Goal: Information Seeking & Learning: Learn about a topic

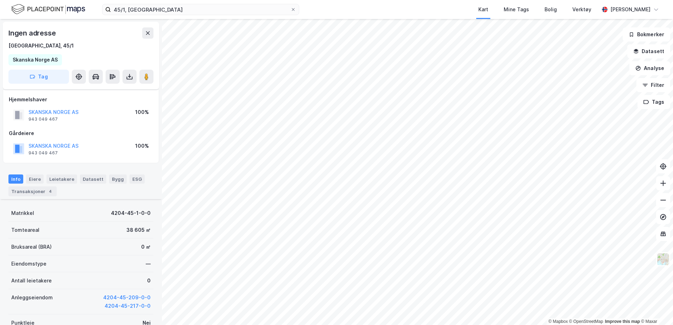
scroll to position [94, 0]
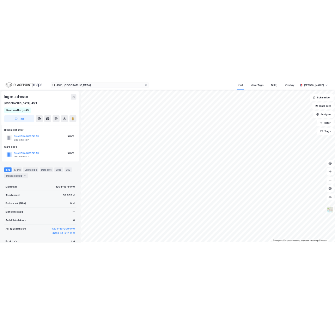
scroll to position [1, 0]
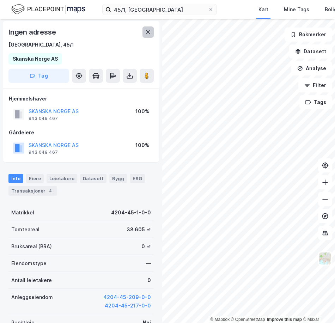
click at [150, 33] on icon at bounding box center [148, 32] width 6 height 6
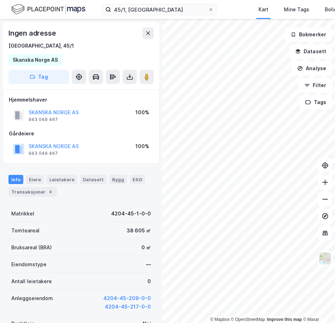
scroll to position [1, 0]
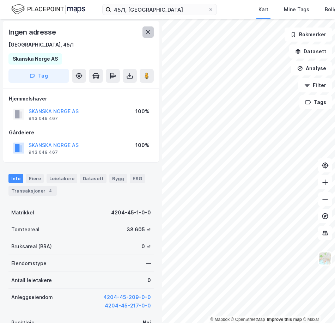
click at [149, 34] on icon at bounding box center [148, 32] width 4 height 4
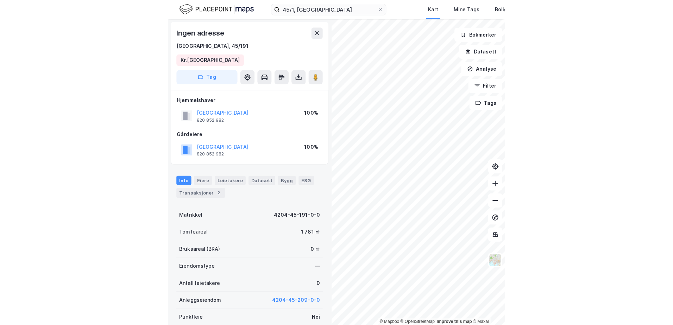
scroll to position [1, 0]
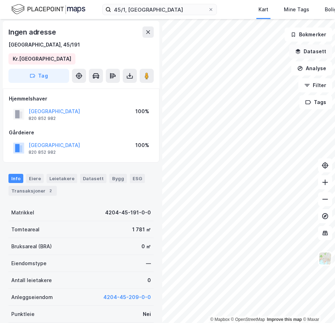
click at [307, 51] on button "Datasett" at bounding box center [310, 51] width 43 height 14
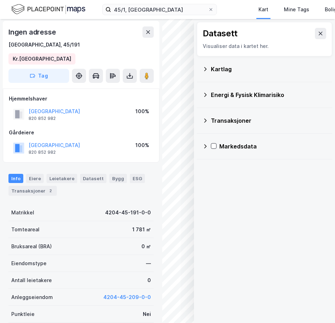
click at [213, 72] on div "Kartlag" at bounding box center [268, 69] width 115 height 8
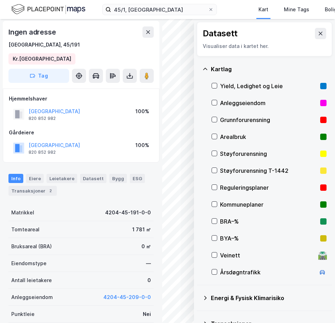
click at [224, 189] on div "Reguleringsplaner" at bounding box center [268, 187] width 97 height 8
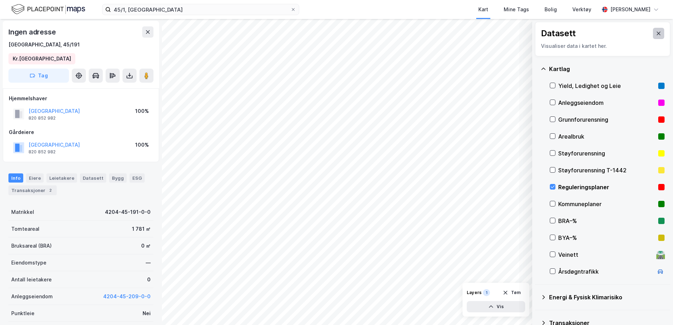
click at [657, 32] on icon at bounding box center [659, 34] width 4 height 4
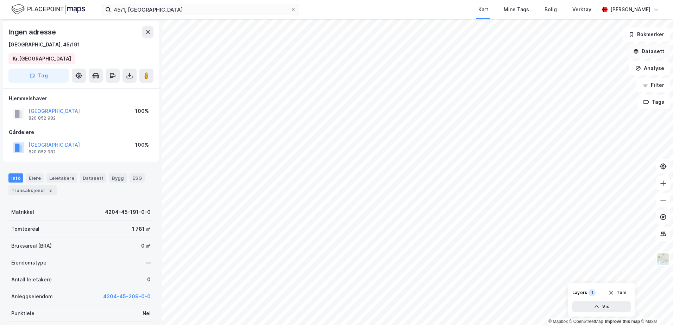
click at [640, 54] on button "Datasett" at bounding box center [648, 51] width 43 height 14
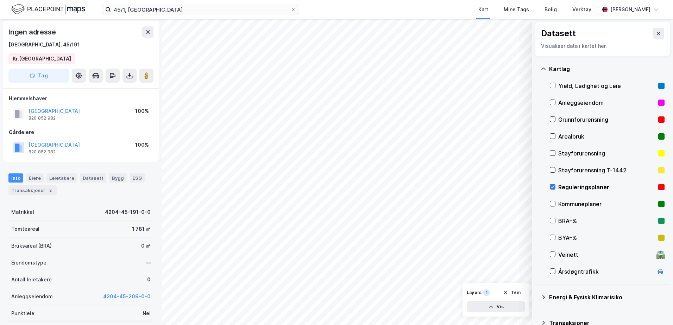
click at [553, 185] on icon at bounding box center [552, 187] width 5 height 5
click at [653, 29] on button at bounding box center [658, 33] width 11 height 11
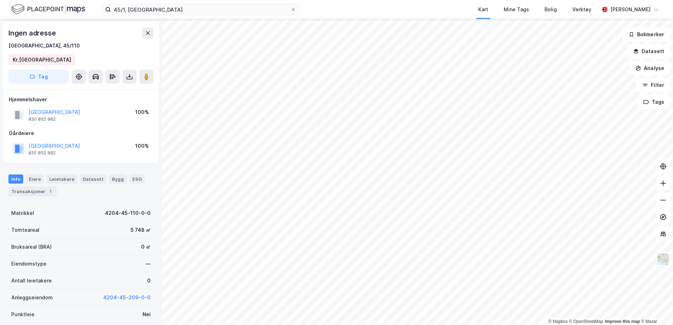
scroll to position [1, 0]
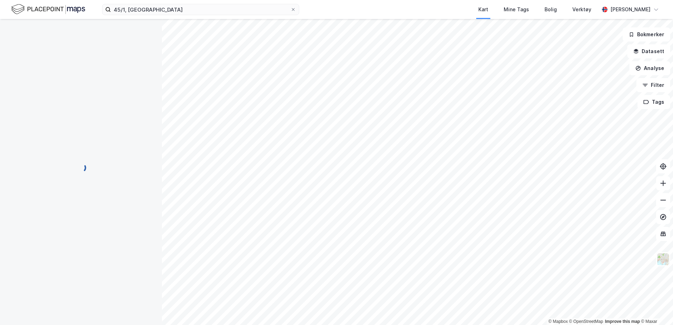
scroll to position [1, 0]
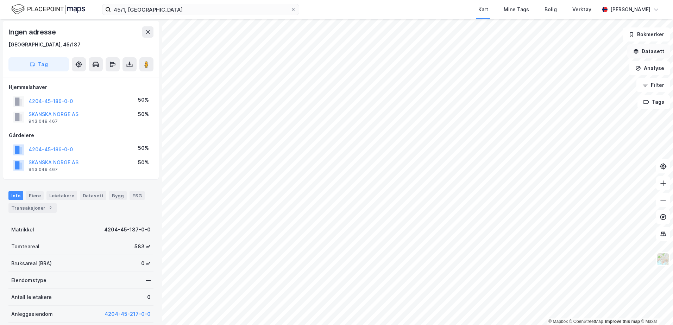
click at [635, 54] on icon "button" at bounding box center [636, 52] width 6 height 6
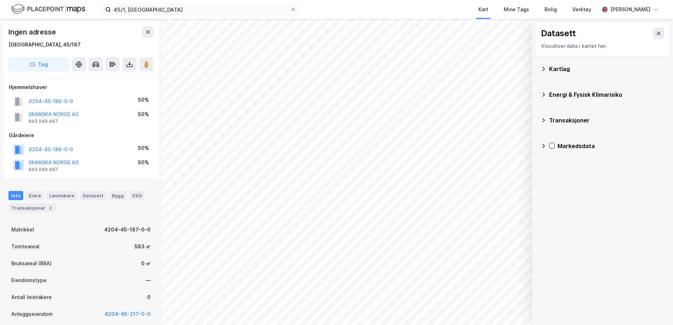
click at [551, 69] on div "Kartlag" at bounding box center [606, 69] width 115 height 8
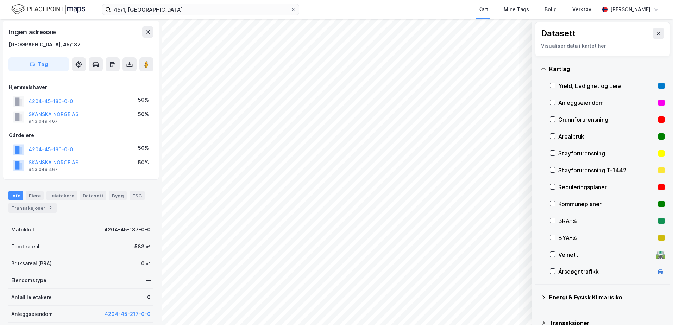
click at [562, 185] on div "Reguleringsplaner" at bounding box center [606, 187] width 97 height 8
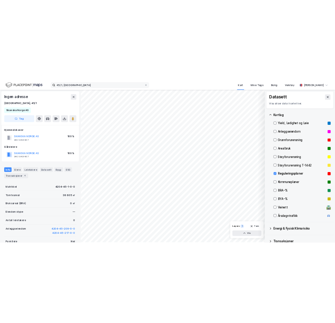
scroll to position [1, 0]
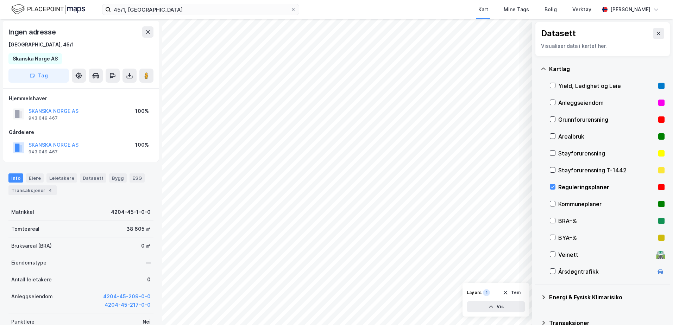
click at [557, 122] on div "Grunnforurensning" at bounding box center [607, 119] width 115 height 17
click at [560, 120] on div "Grunnforurensning" at bounding box center [606, 119] width 97 height 8
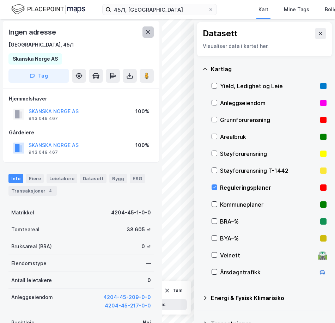
click at [146, 34] on icon at bounding box center [148, 32] width 4 height 4
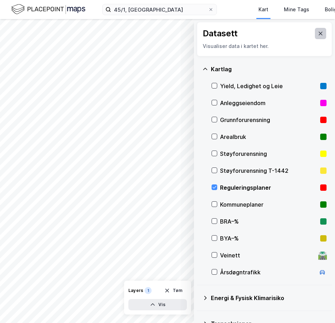
click at [317, 32] on icon at bounding box center [320, 34] width 6 height 6
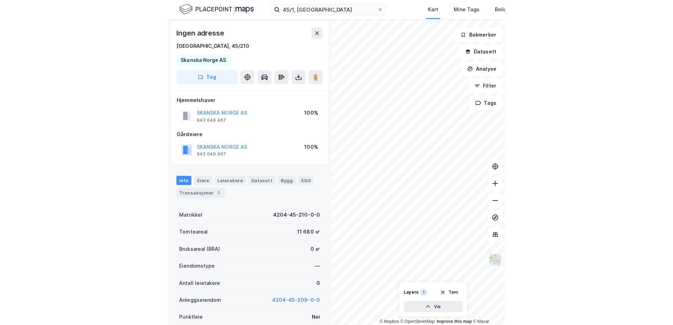
scroll to position [1, 0]
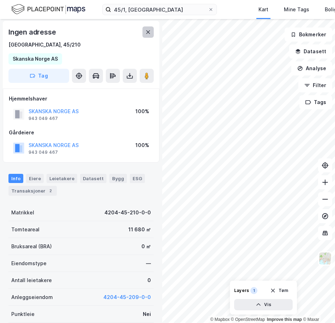
click at [148, 35] on button at bounding box center [147, 31] width 11 height 11
